Goal: Check status

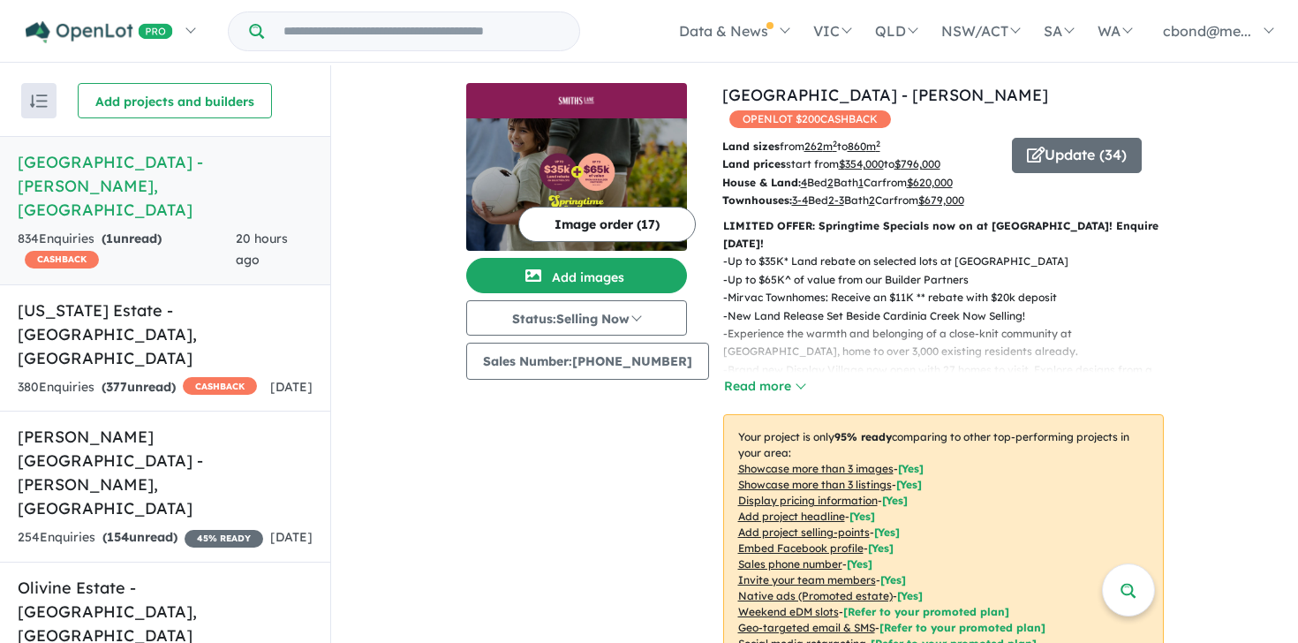
click at [190, 201] on link "[GEOGRAPHIC_DATA] - [PERSON_NAME][GEOGRAPHIC_DATA] , [GEOGRAPHIC_DATA] 834 Enqu…" at bounding box center [165, 210] width 330 height 149
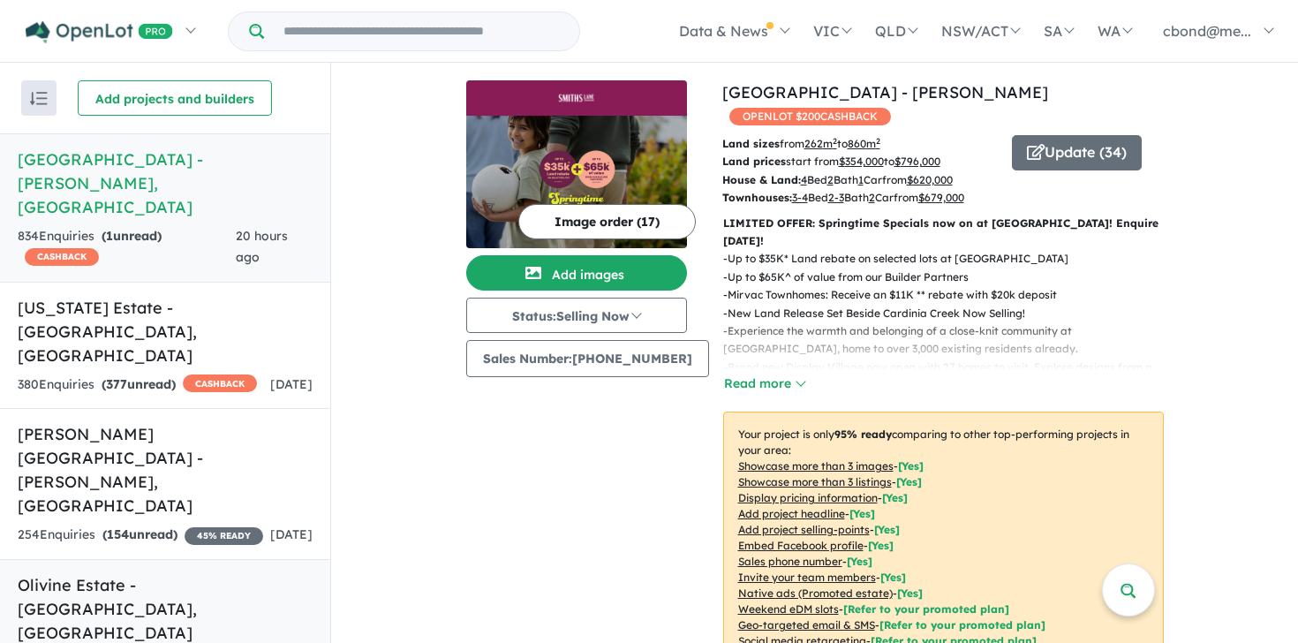
click at [138, 559] on link "Olivine Estate - [GEOGRAPHIC_DATA] , [GEOGRAPHIC_DATA] 637 Enquir ies ( 84 unre…" at bounding box center [165, 623] width 330 height 128
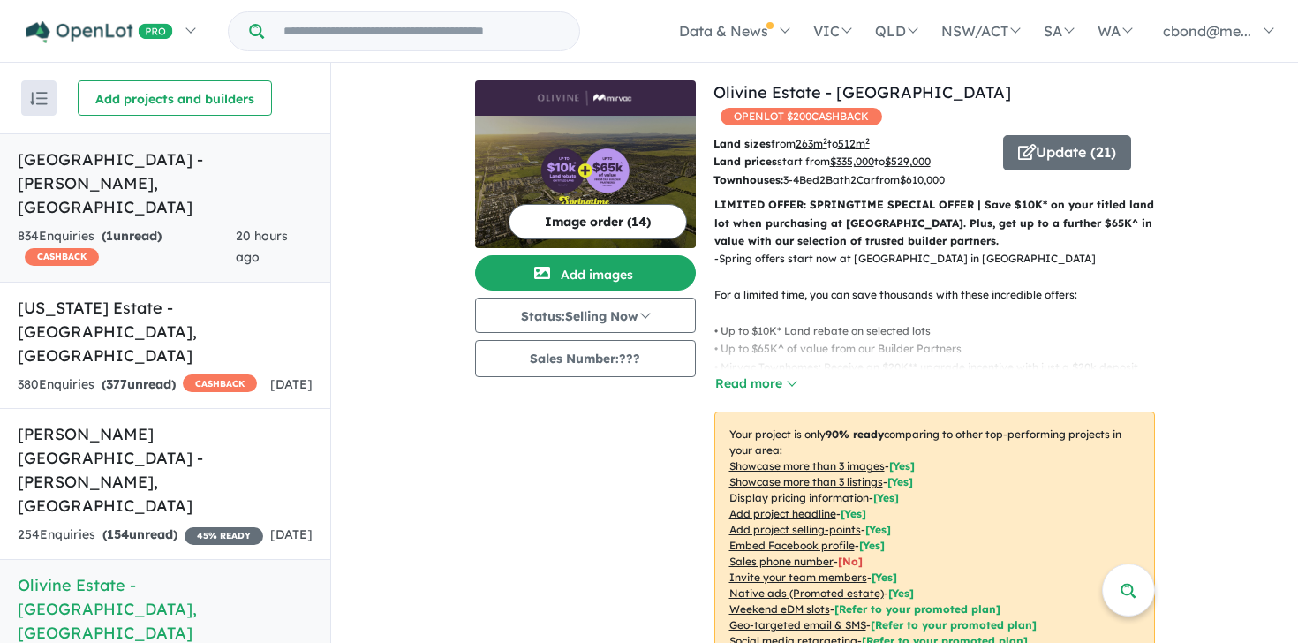
click at [211, 174] on link "[GEOGRAPHIC_DATA] - [PERSON_NAME][GEOGRAPHIC_DATA] , [GEOGRAPHIC_DATA] 834 Enqu…" at bounding box center [165, 207] width 330 height 149
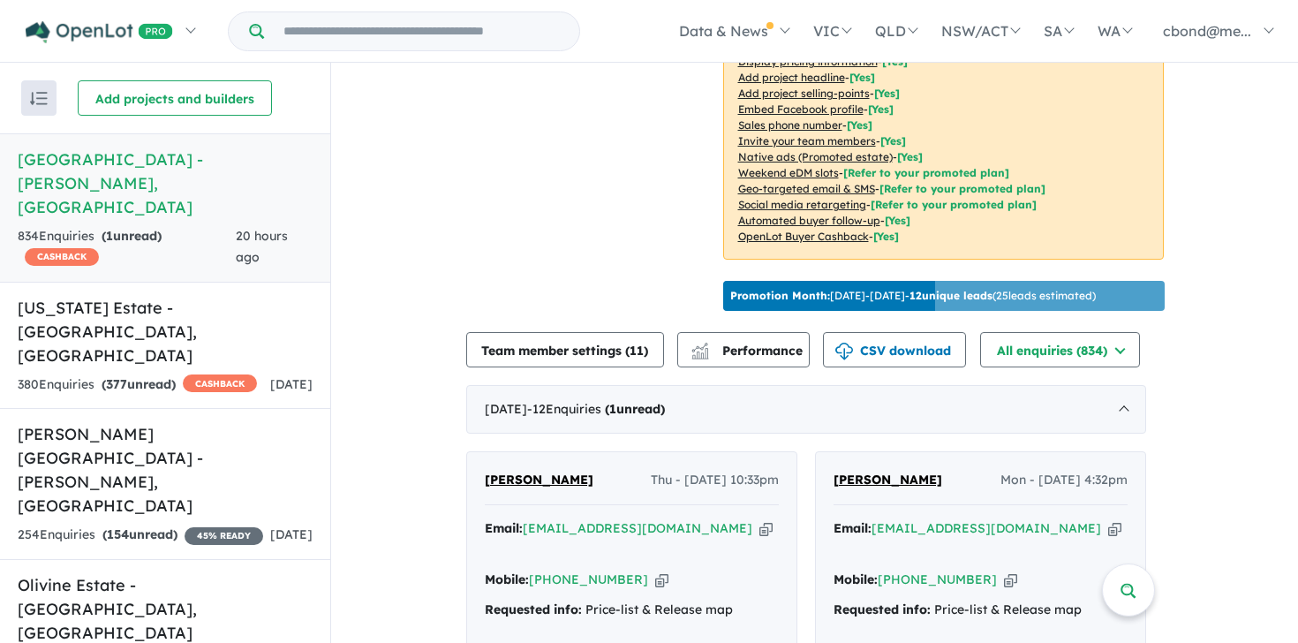
scroll to position [437, 0]
click at [778, 342] on span "Performance" at bounding box center [748, 350] width 109 height 16
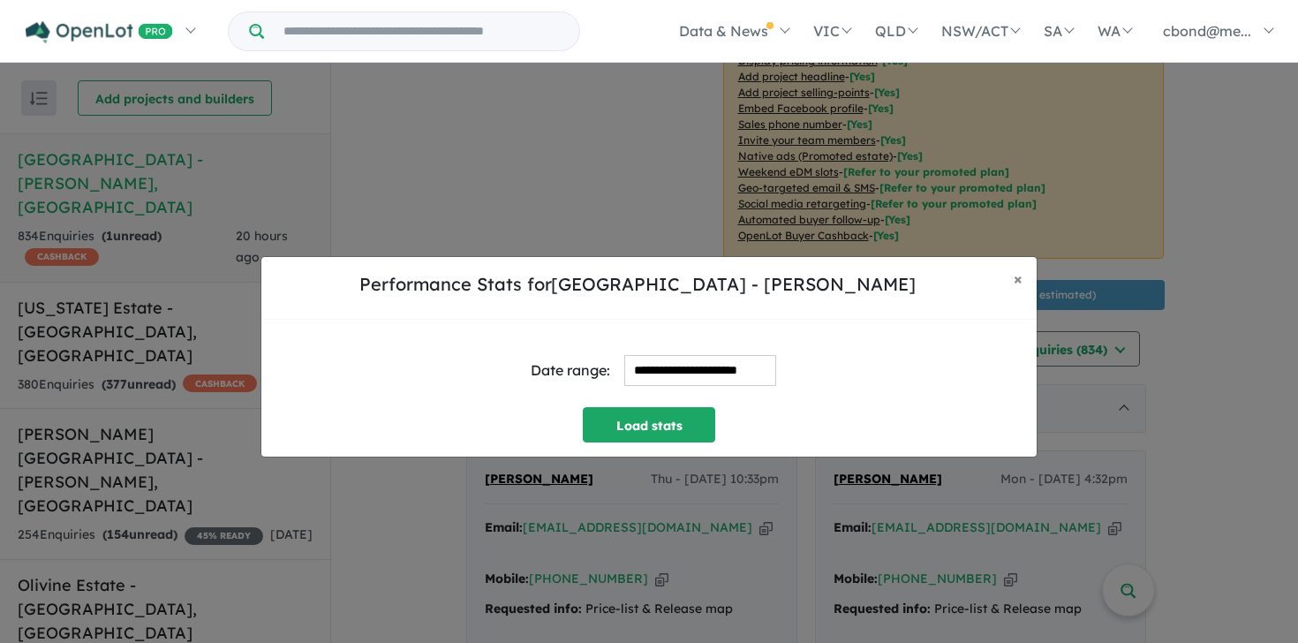
click at [744, 371] on input "**********" at bounding box center [700, 370] width 152 height 31
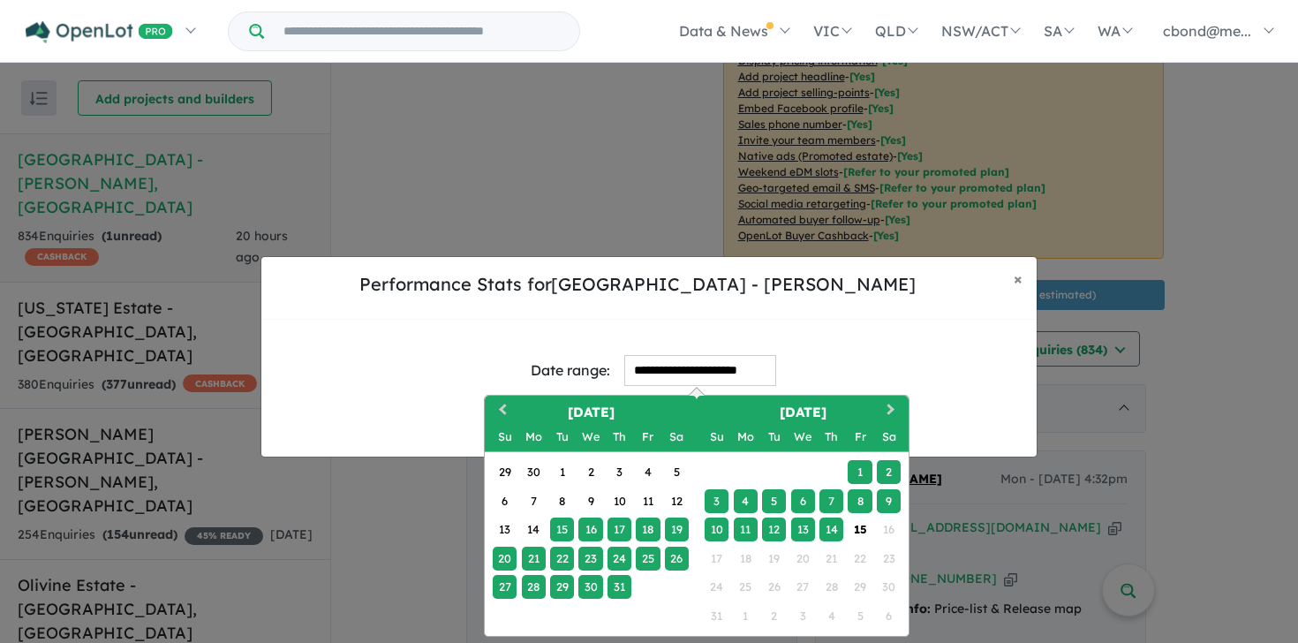
click at [859, 496] on div "8" at bounding box center [860, 501] width 24 height 24
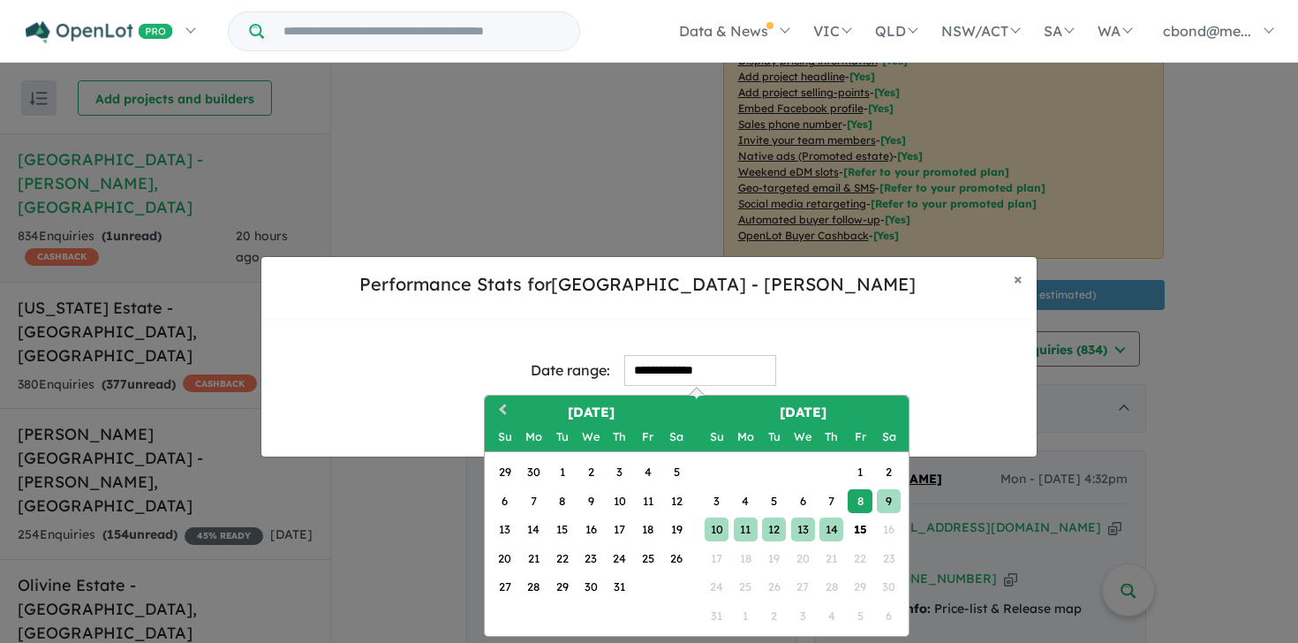
click at [837, 530] on div "14" at bounding box center [832, 530] width 24 height 24
type input "**********"
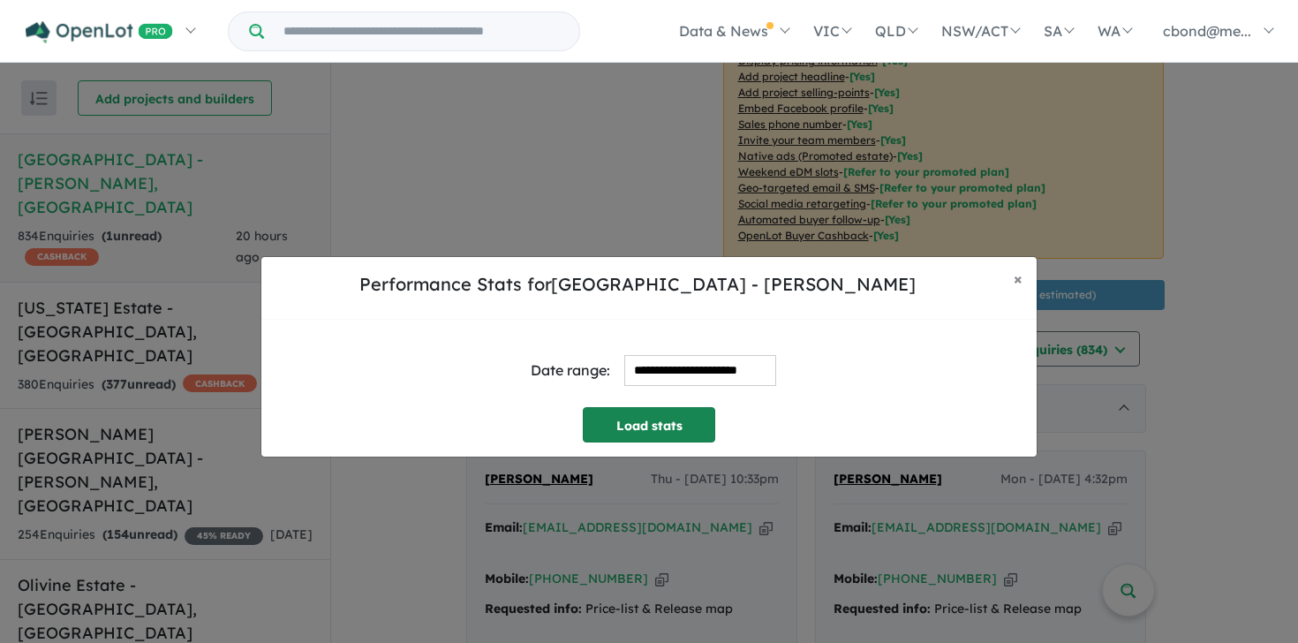
click at [619, 417] on button "Load stats" at bounding box center [649, 424] width 132 height 35
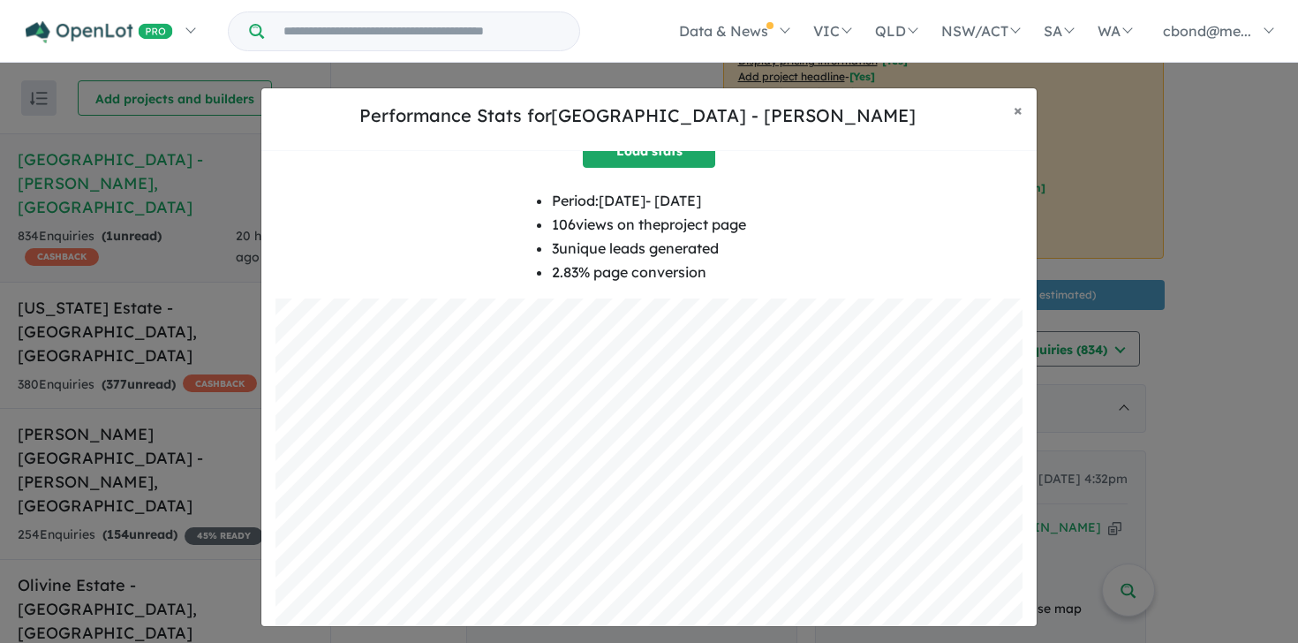
scroll to position [105, 0]
